Goal: Task Accomplishment & Management: Complete application form

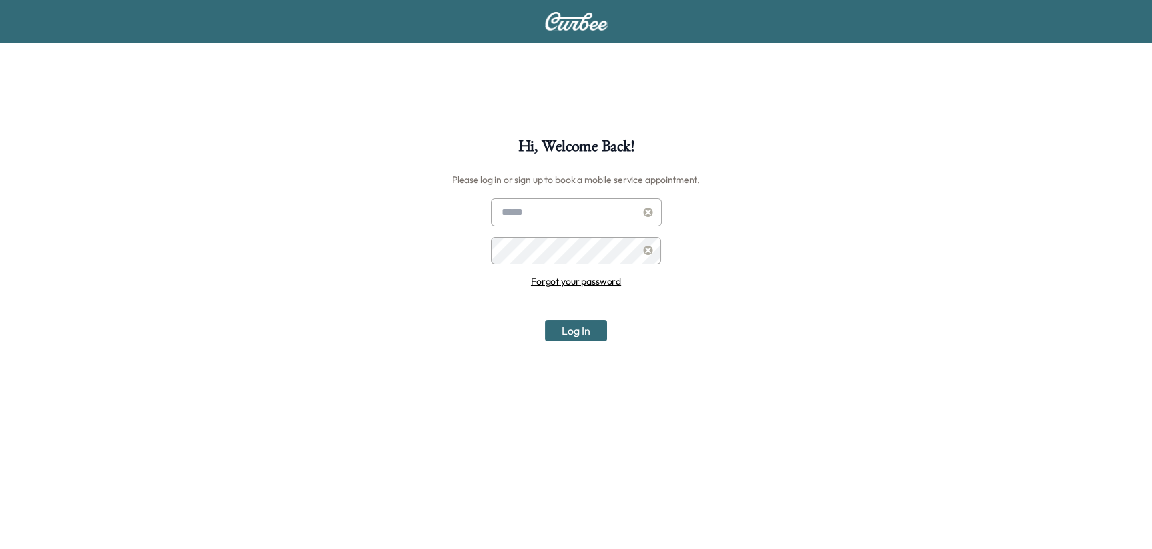
type input "**********"
click at [582, 330] on button "Log In" at bounding box center [576, 330] width 62 height 21
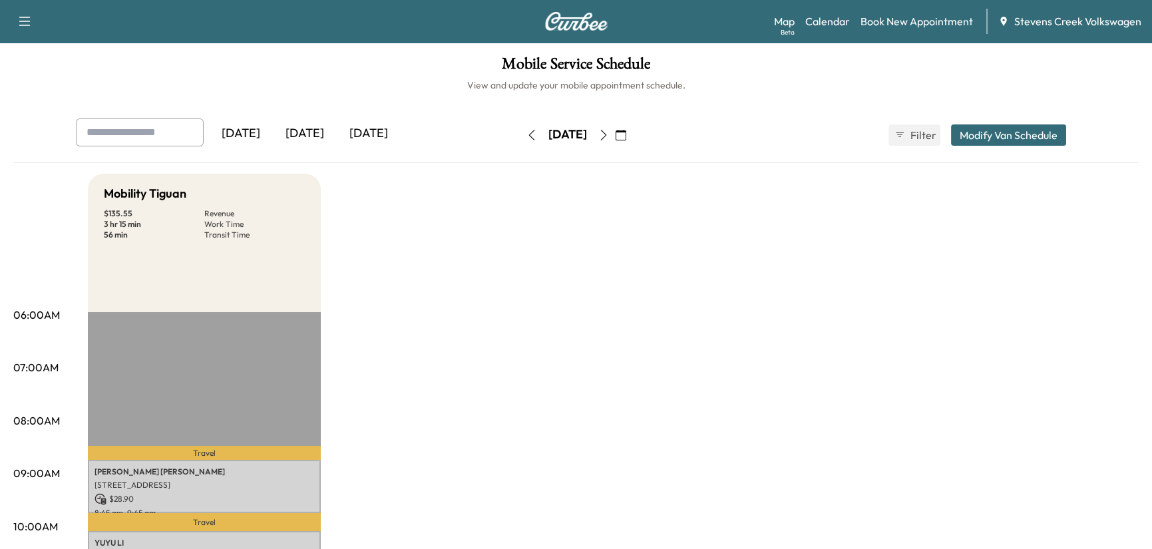
click at [5, 17] on div "Support Log Out Map Beta Calendar Book New Appointment [GEOGRAPHIC_DATA] Volksw…" at bounding box center [576, 21] width 1152 height 43
click at [19, 20] on icon "button" at bounding box center [25, 21] width 16 height 16
click at [353, 132] on div "[DATE]" at bounding box center [369, 133] width 64 height 31
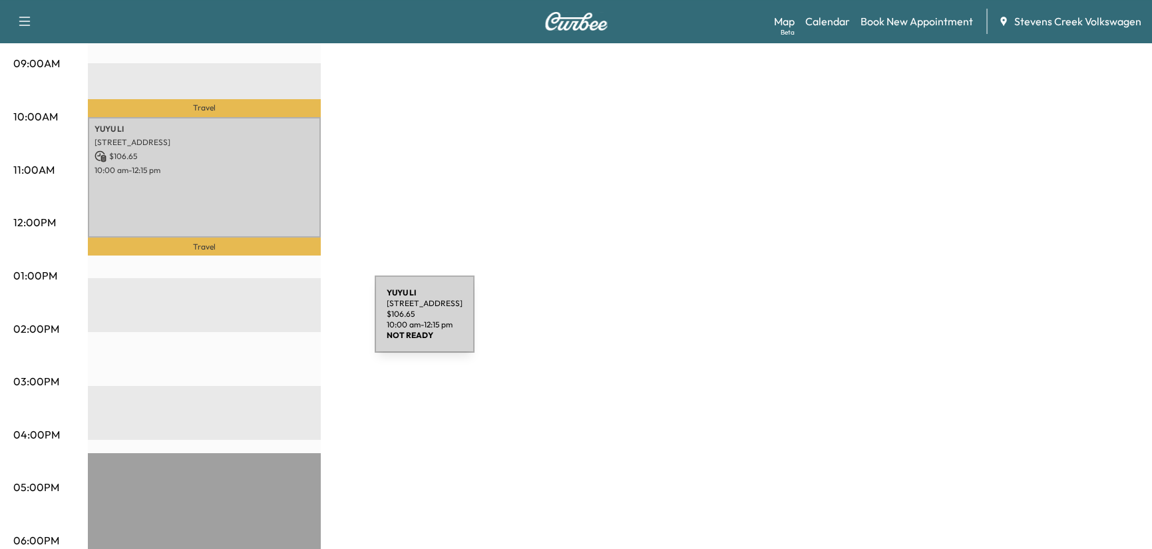
scroll to position [443, 0]
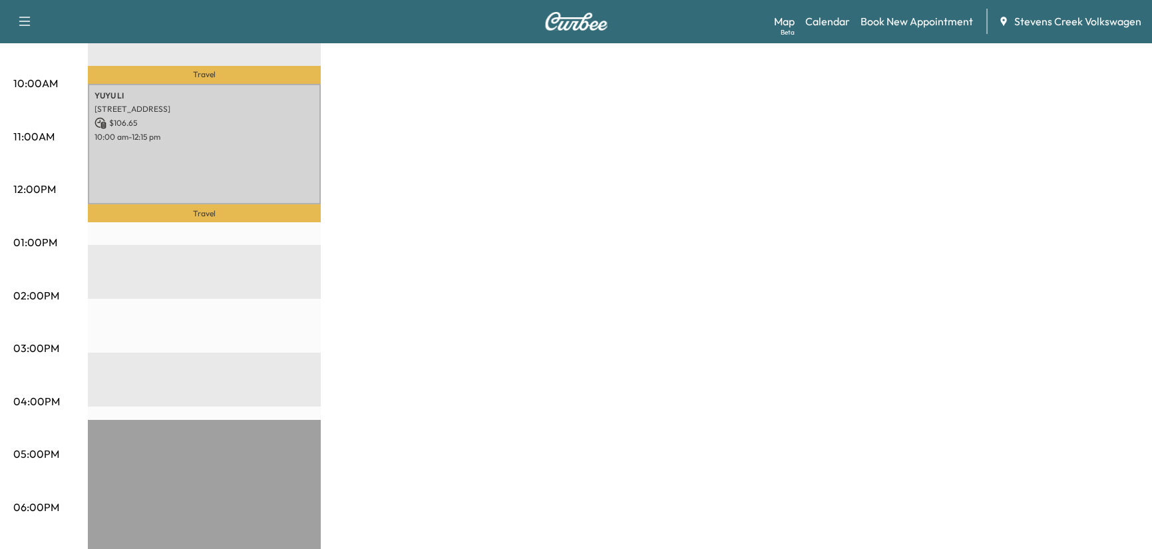
click at [144, 265] on div "Travel [PERSON_NAME] 1997 [GEOGRAPHIC_DATA], US $ 106.65 10:00 am - 12:15 pm Tr…" at bounding box center [204, 298] width 233 height 859
click at [156, 305] on div "Travel [PERSON_NAME] 1997 [GEOGRAPHIC_DATA], US $ 106.65 10:00 am - 12:15 pm Tr…" at bounding box center [204, 298] width 233 height 859
click at [144, 313] on div "Travel [PERSON_NAME] 1997 [GEOGRAPHIC_DATA], US $ 106.65 10:00 am - 12:15 pm Tr…" at bounding box center [204, 298] width 233 height 859
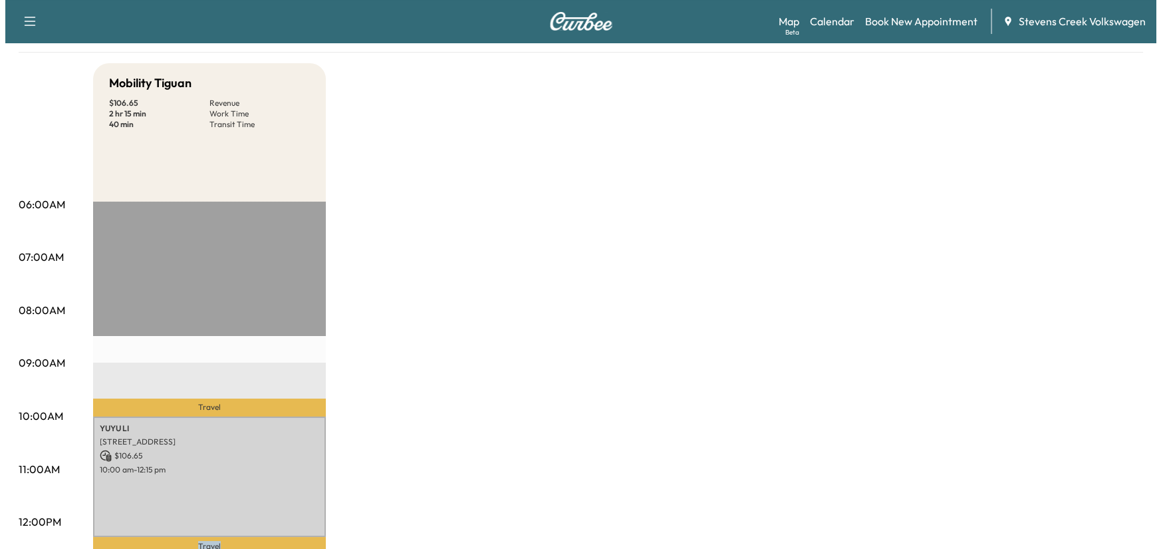
scroll to position [0, 0]
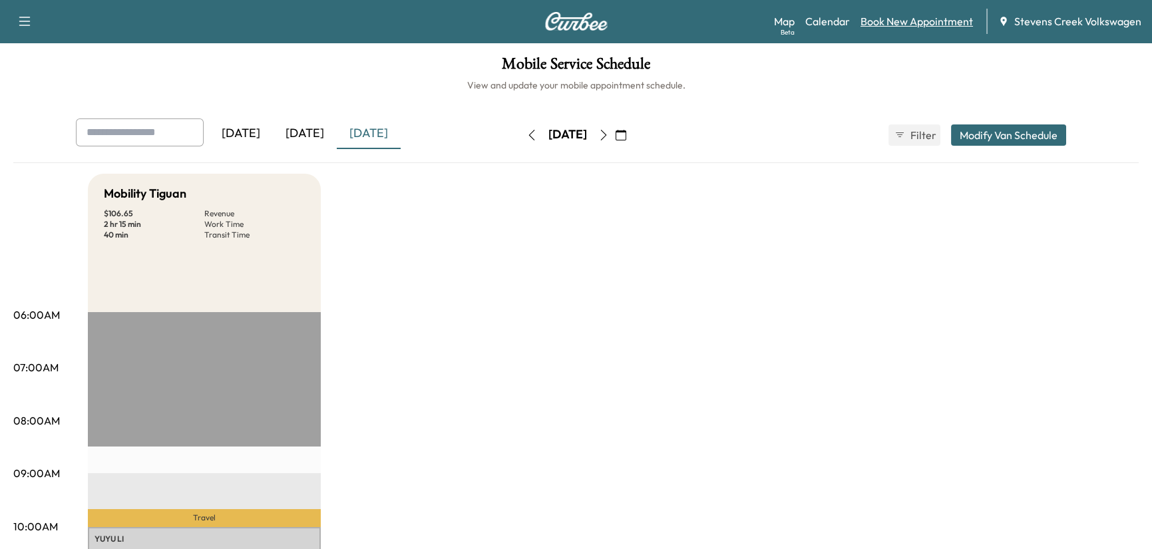
click at [905, 16] on link "Book New Appointment" at bounding box center [916, 21] width 112 height 16
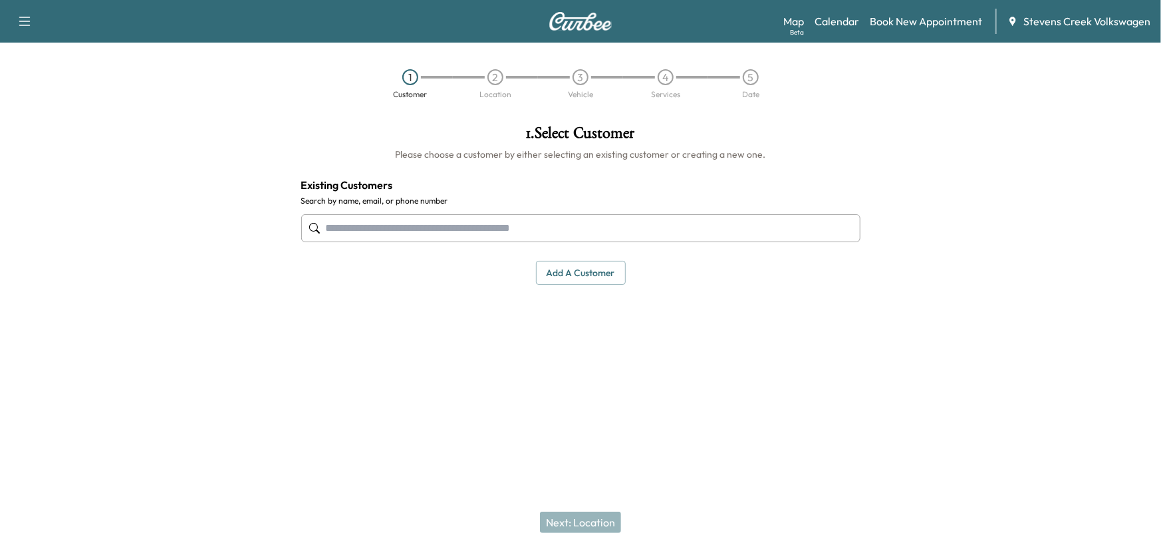
click at [454, 218] on input "text" at bounding box center [580, 228] width 559 height 28
click at [666, 236] on input "text" at bounding box center [580, 228] width 559 height 28
paste input "**********"
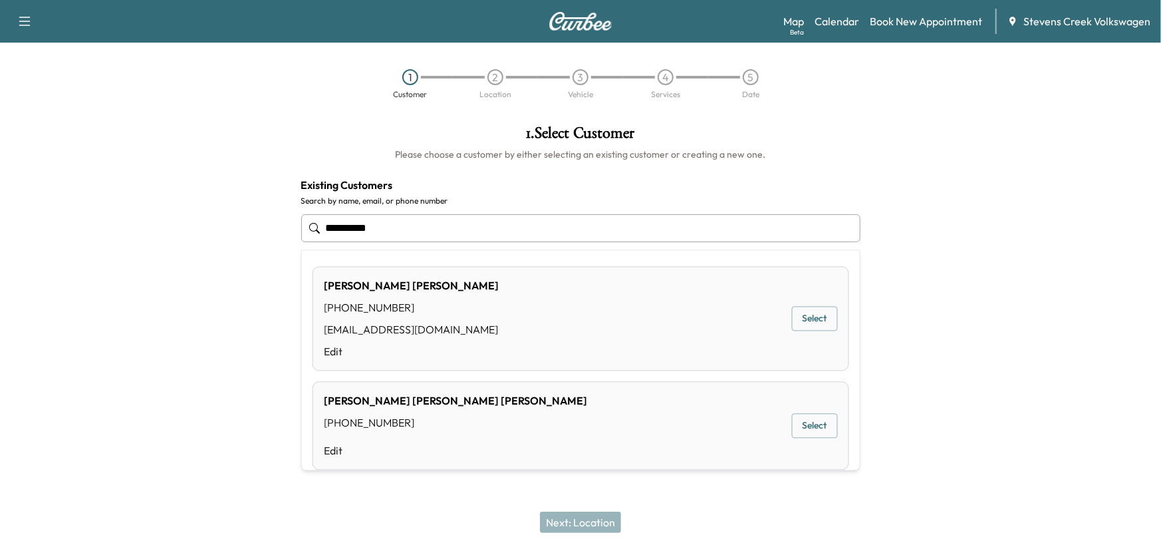
drag, startPoint x: 452, startPoint y: 232, endPoint x: 446, endPoint y: 227, distance: 8.5
click at [446, 227] on input "**********" at bounding box center [580, 228] width 559 height 28
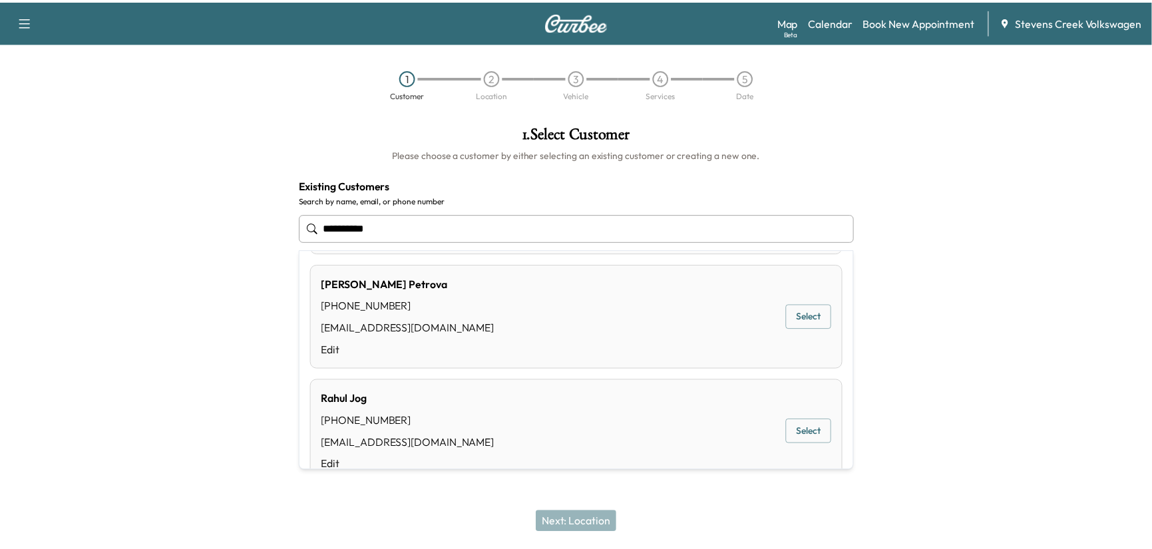
scroll to position [222, 0]
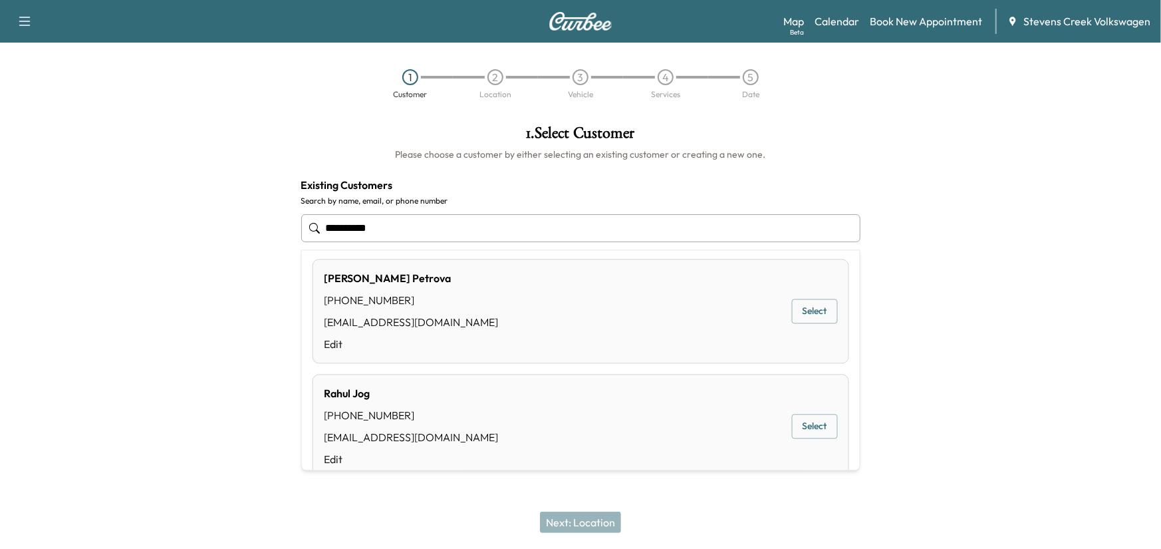
click at [792, 425] on button "Select" at bounding box center [815, 426] width 46 height 25
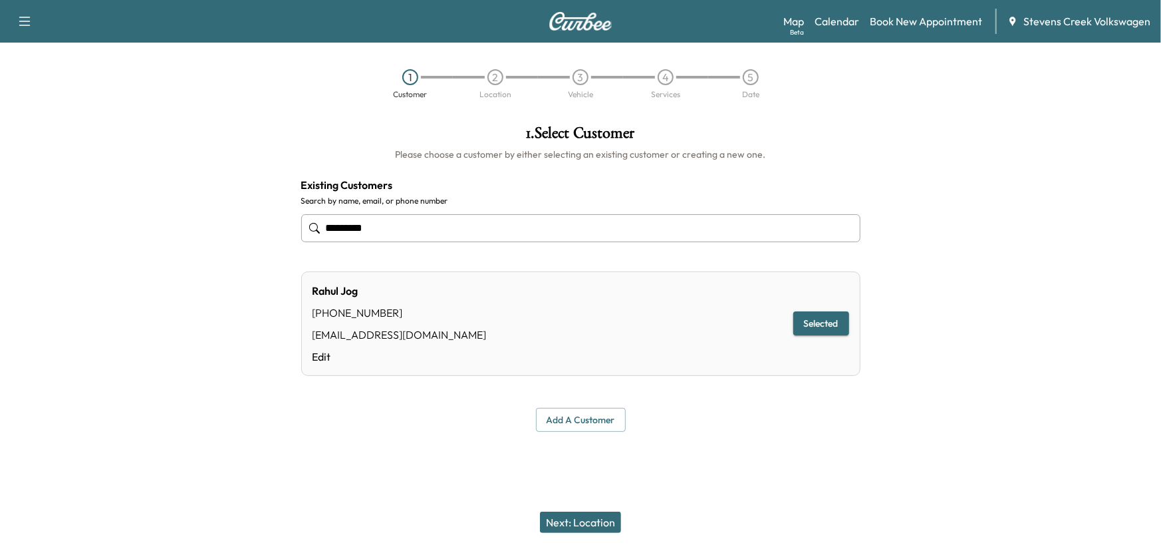
type input "*********"
click at [606, 522] on button "Next: Location" at bounding box center [580, 522] width 81 height 21
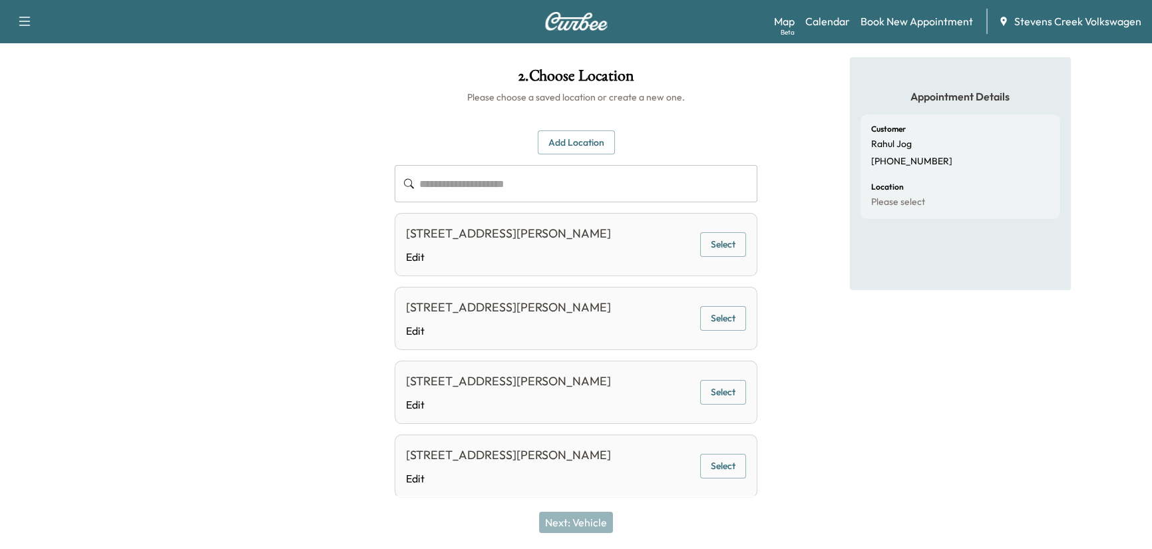
scroll to position [84, 0]
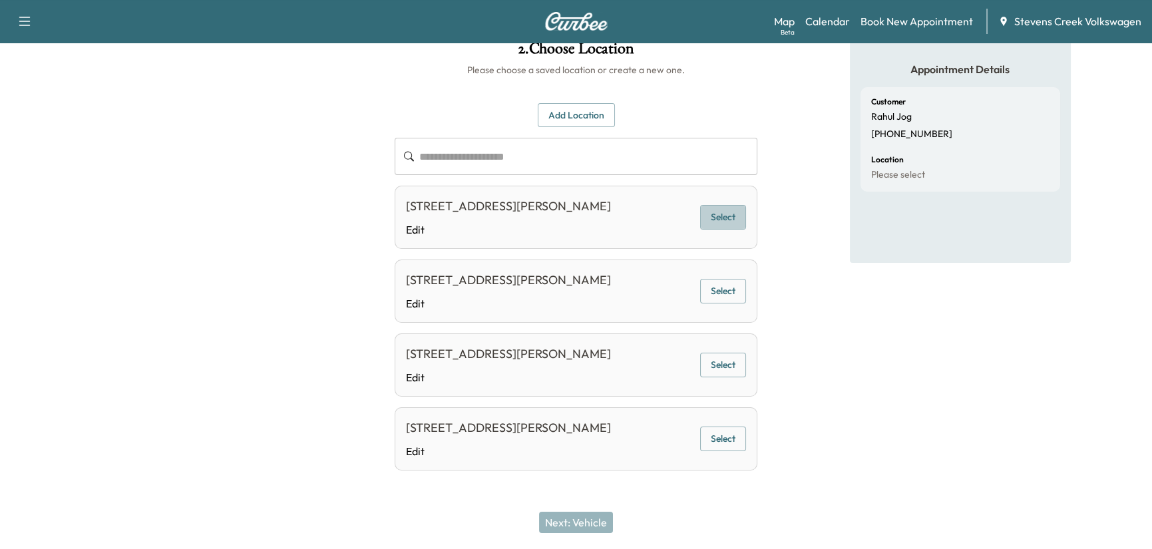
click at [724, 228] on button "Select" at bounding box center [723, 217] width 46 height 25
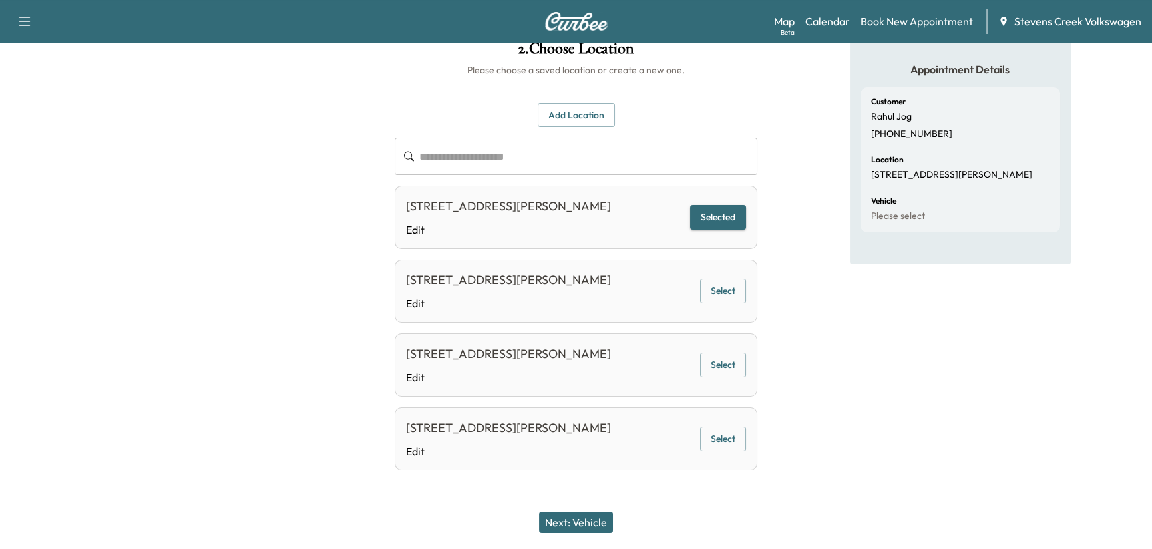
click at [606, 520] on button "Next: Vehicle" at bounding box center [576, 522] width 74 height 21
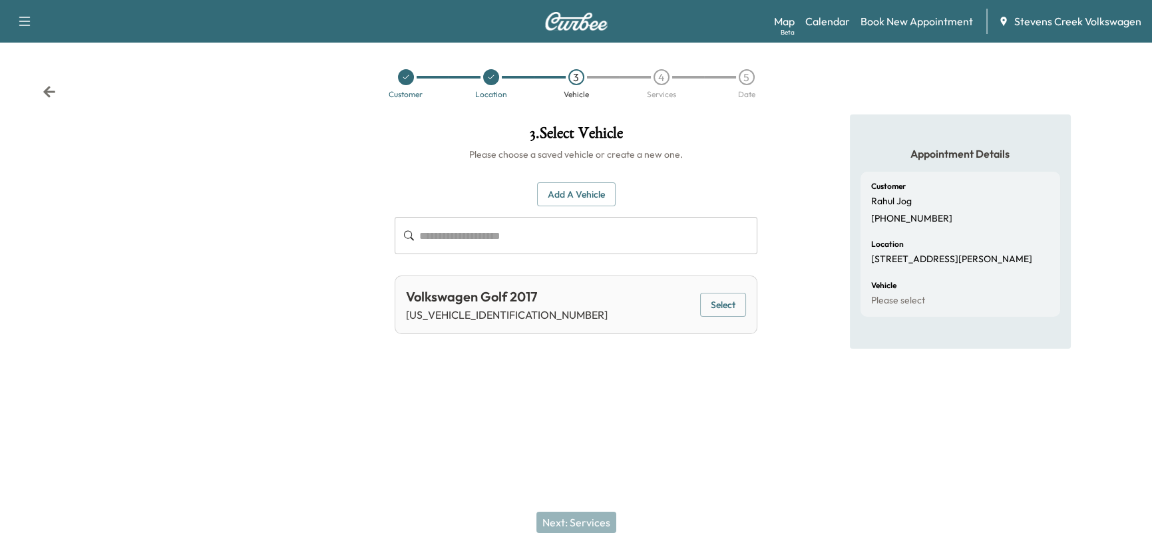
scroll to position [0, 0]
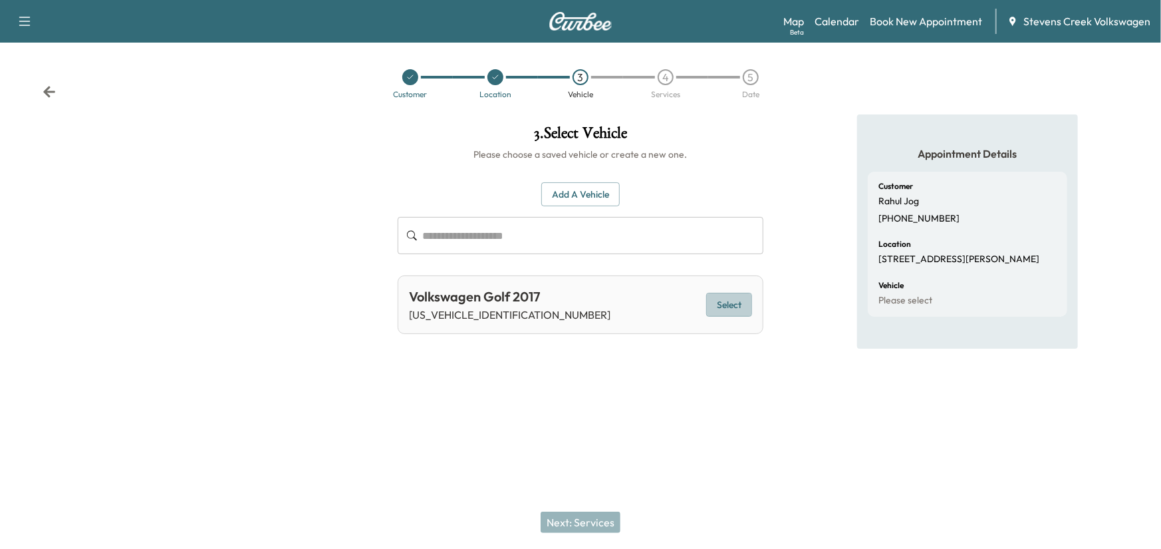
click at [732, 306] on button "Select" at bounding box center [729, 305] width 46 height 25
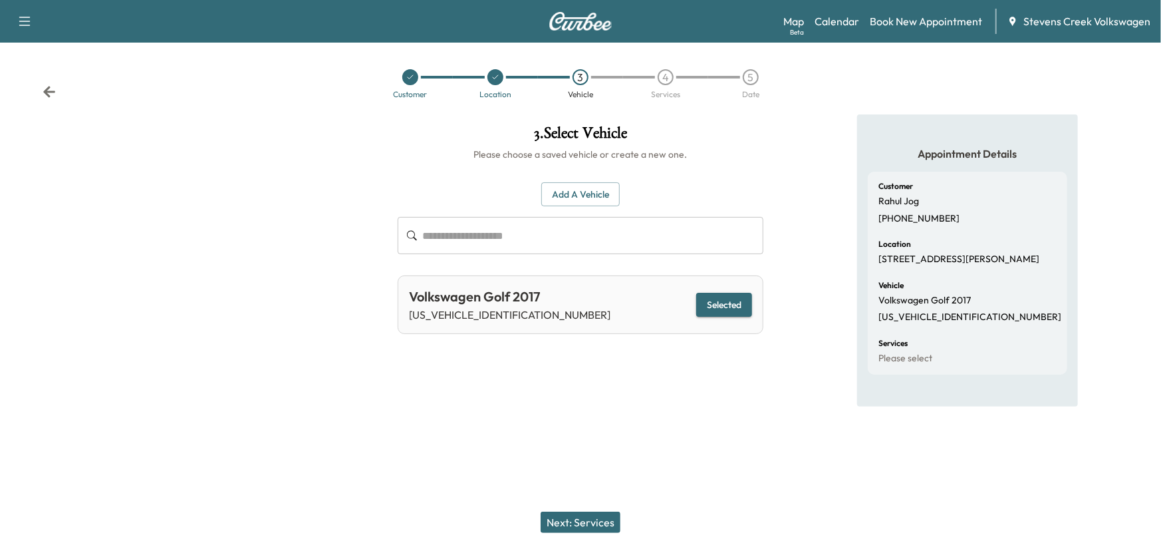
click at [596, 520] on button "Next: Services" at bounding box center [581, 522] width 80 height 21
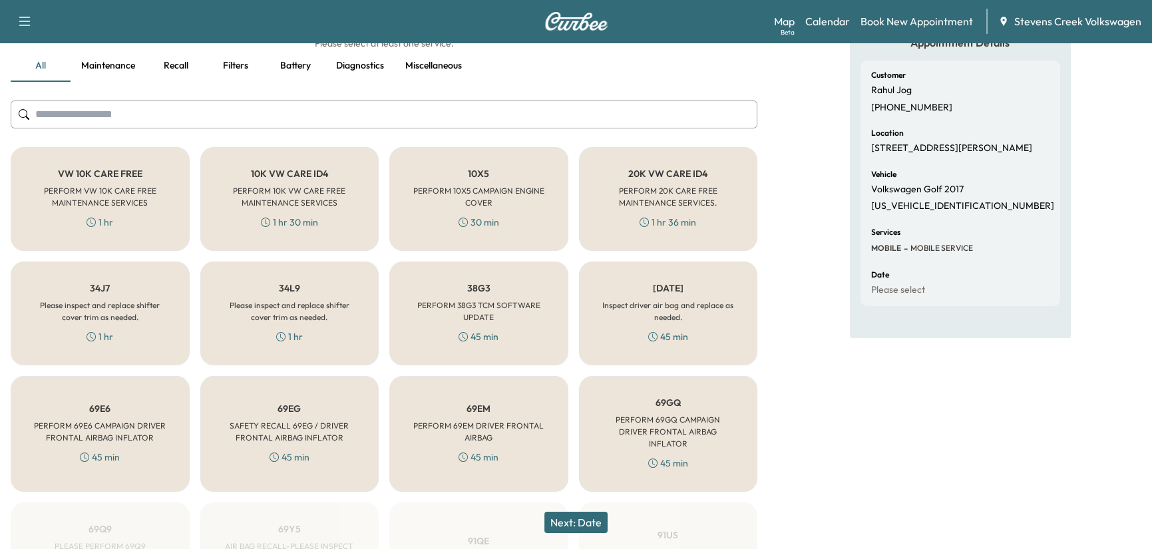
scroll to position [87, 0]
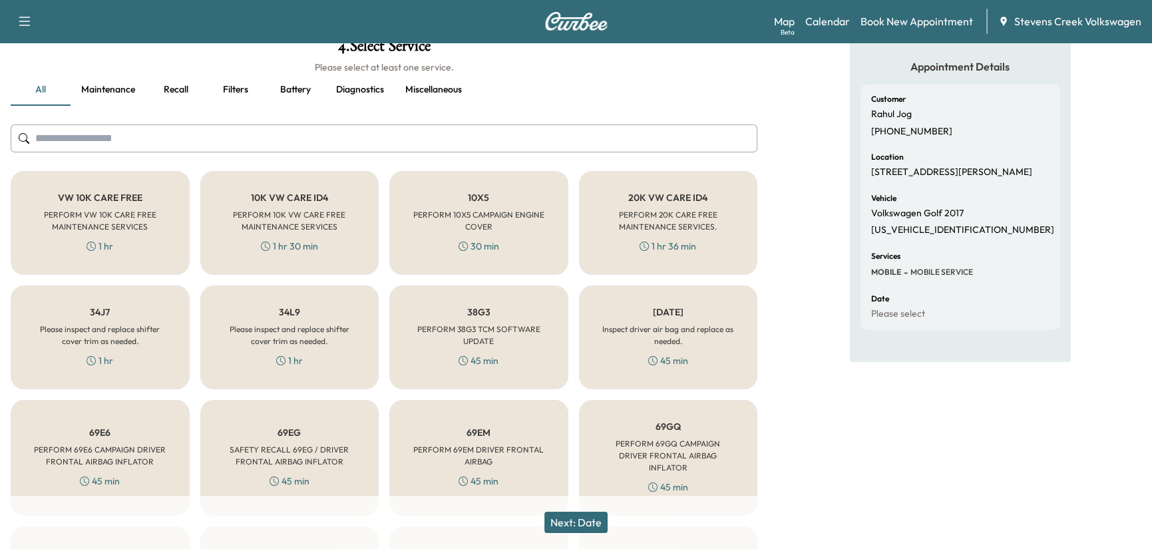
click at [113, 95] on button "Maintenance" at bounding box center [108, 90] width 75 height 32
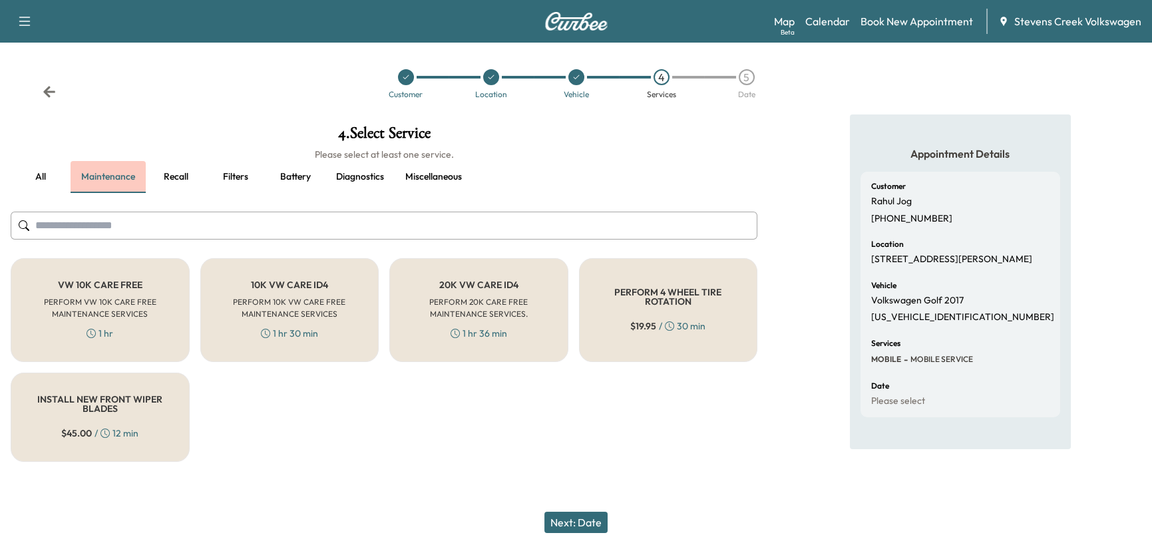
scroll to position [0, 0]
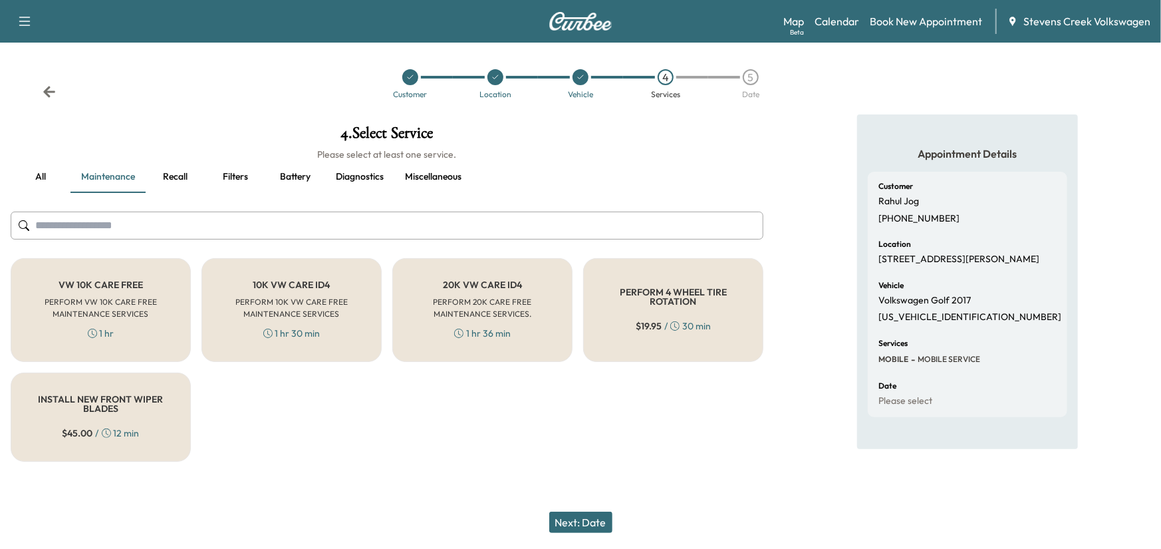
click at [189, 178] on button "Recall" at bounding box center [176, 177] width 60 height 32
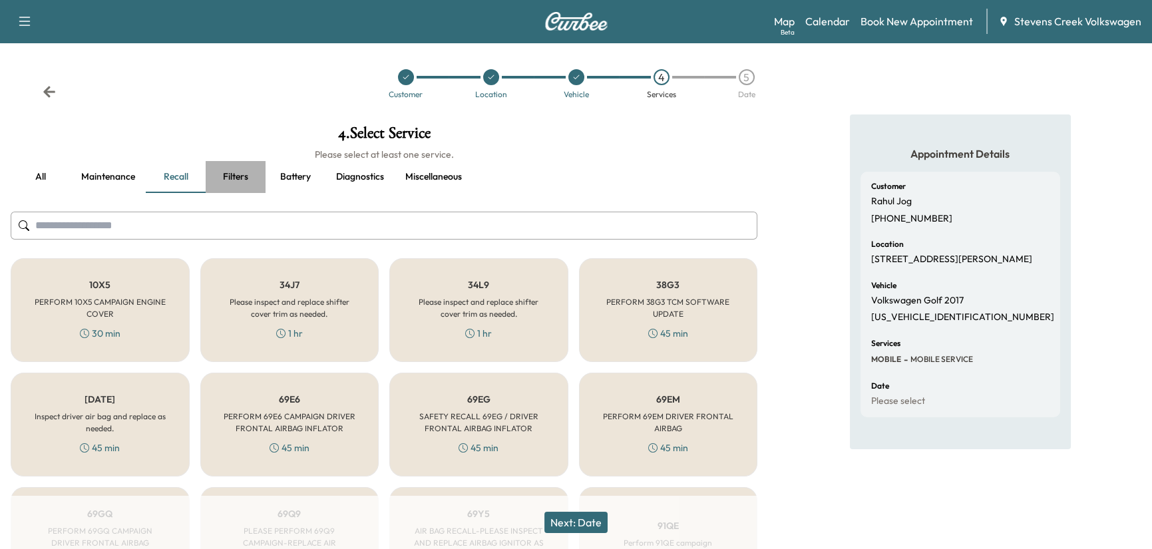
click at [240, 179] on button "Filters" at bounding box center [236, 177] width 60 height 32
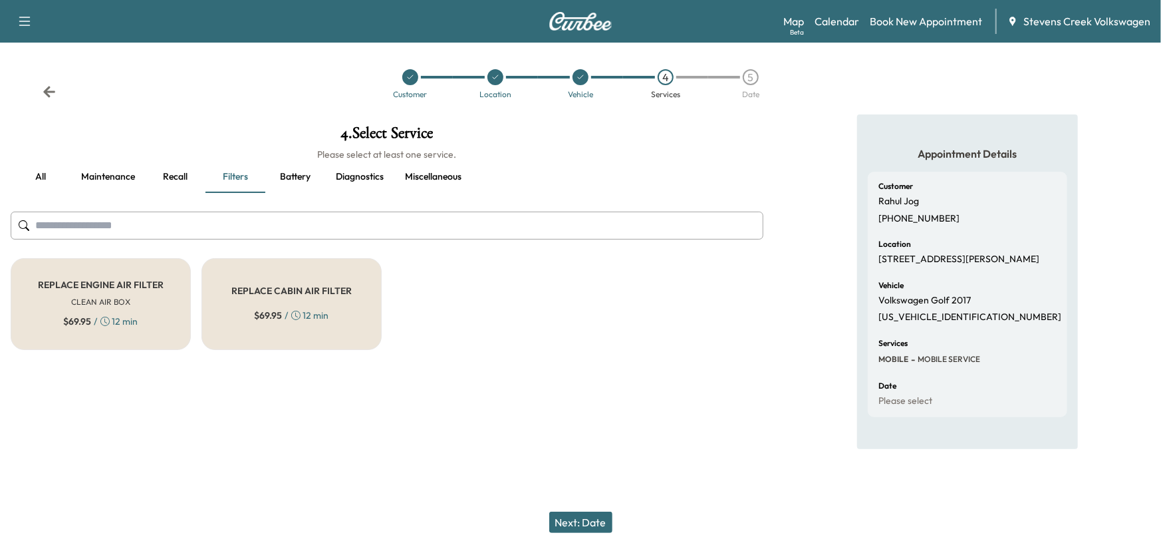
click at [302, 174] on button "Battery" at bounding box center [295, 177] width 60 height 32
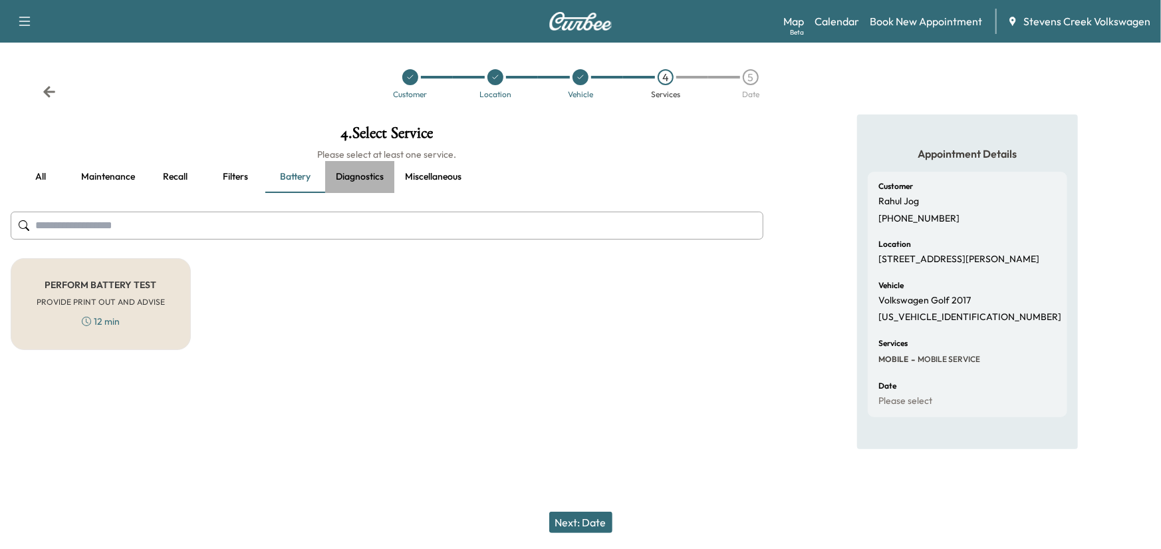
click at [381, 177] on button "Diagnostics" at bounding box center [359, 177] width 69 height 32
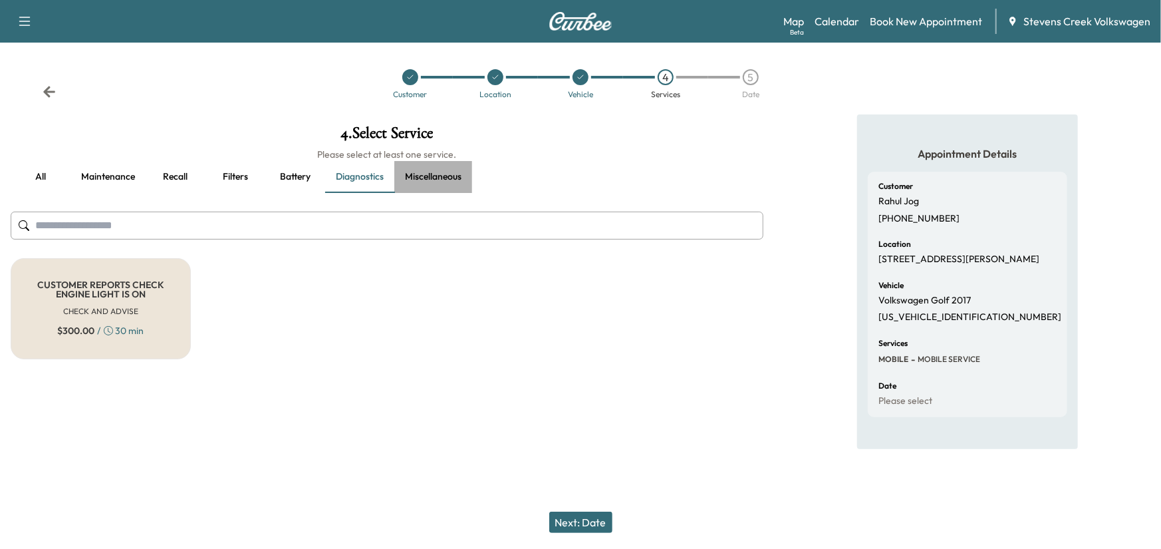
click at [426, 186] on button "Miscellaneous" at bounding box center [433, 177] width 78 height 32
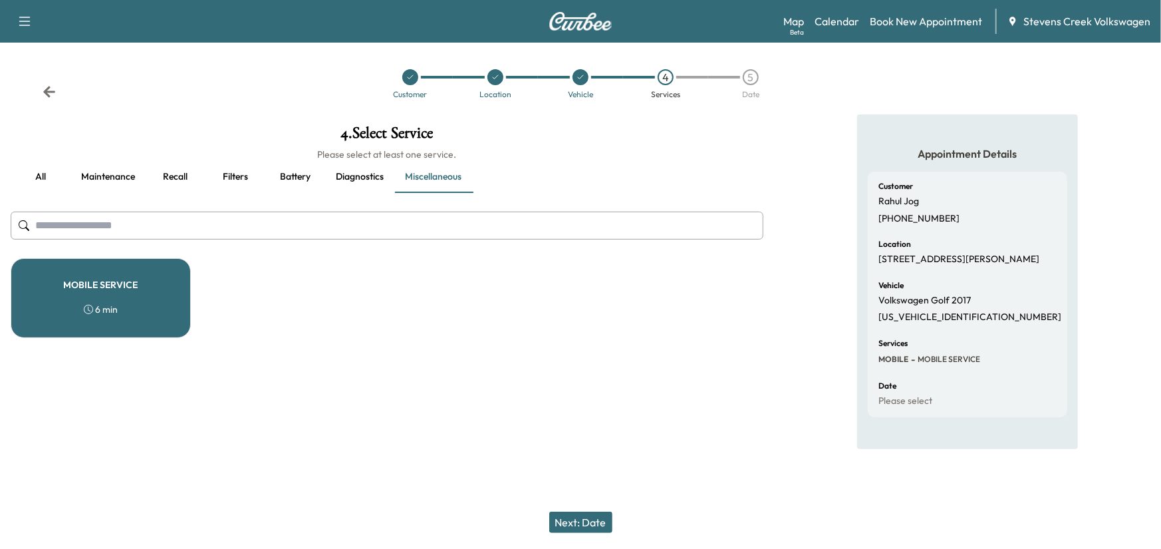
click at [150, 311] on div "MOBILE SERVICE 6 min" at bounding box center [101, 298] width 180 height 80
click at [585, 516] on button "Next: Date" at bounding box center [580, 522] width 63 height 21
